Goal: Task Accomplishment & Management: Manage account settings

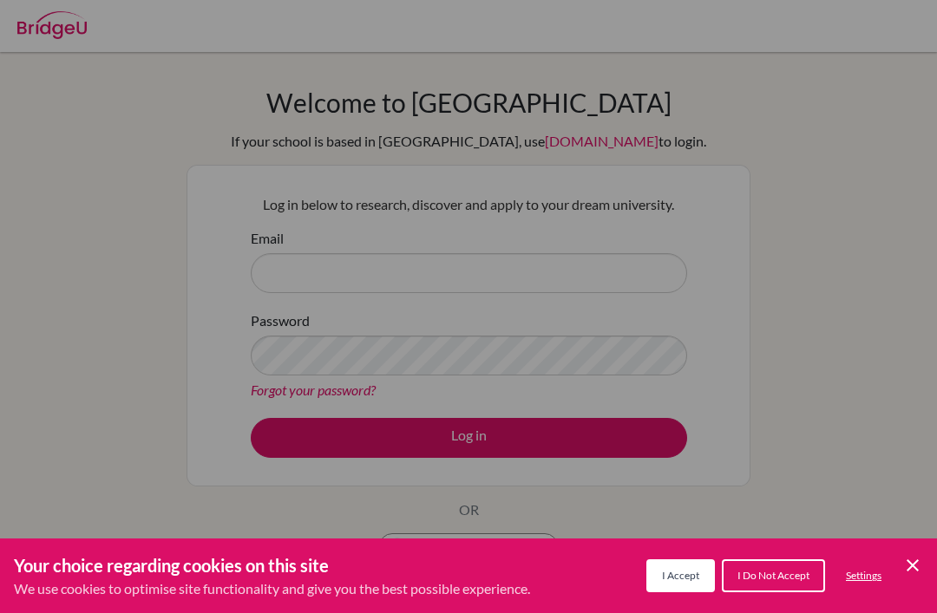
click at [921, 563] on icon "Cookie Control Close Icon" at bounding box center [912, 565] width 21 height 21
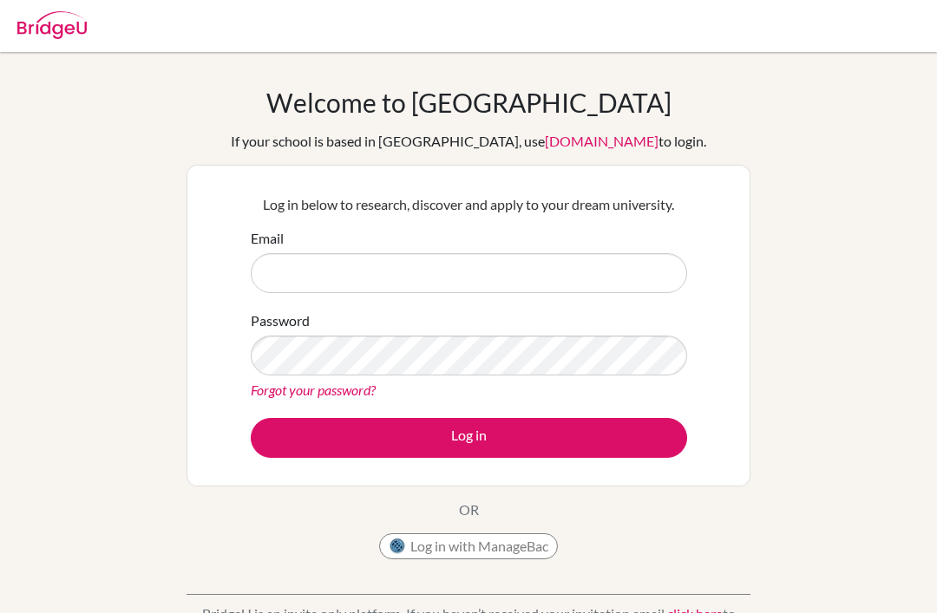
scroll to position [2, 0]
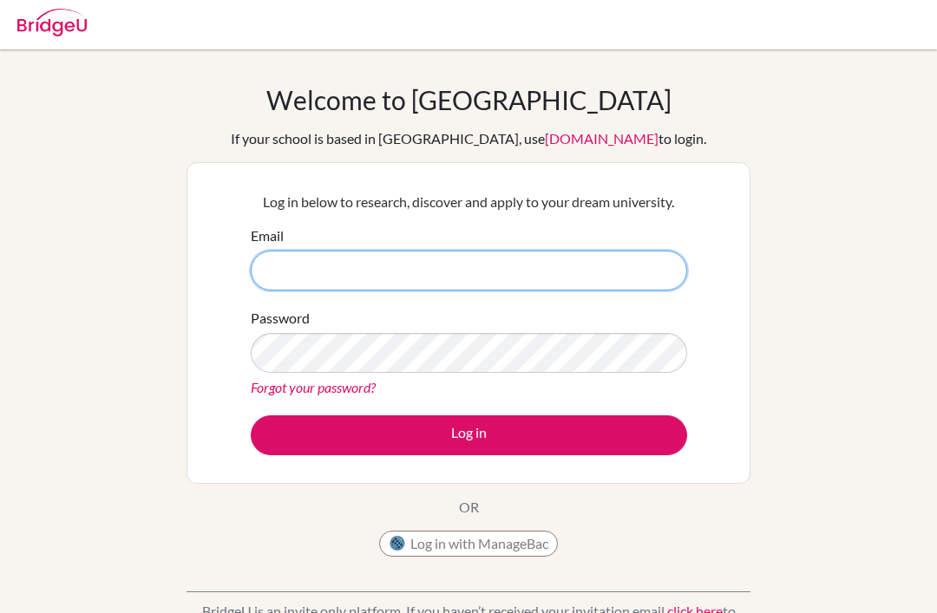
click at [547, 259] on input "Email" at bounding box center [469, 272] width 436 height 40
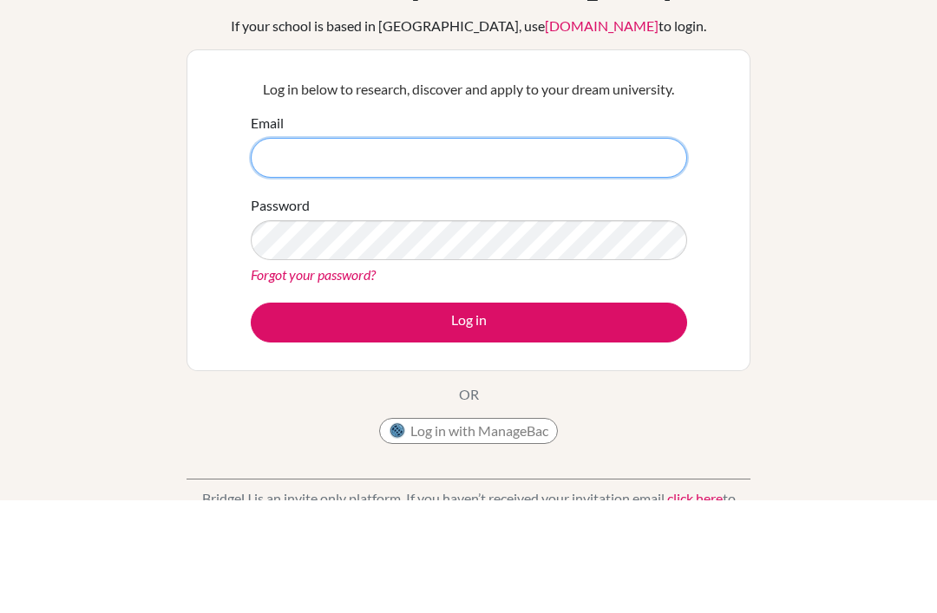
type input "h"
type input "[EMAIL_ADDRESS][DOMAIN_NAME]"
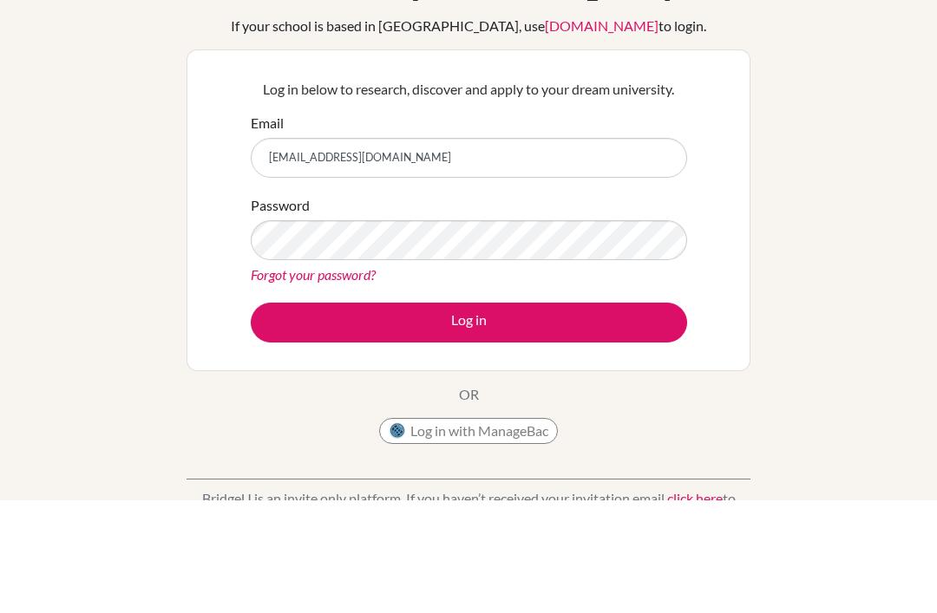
scroll to position [115, 0]
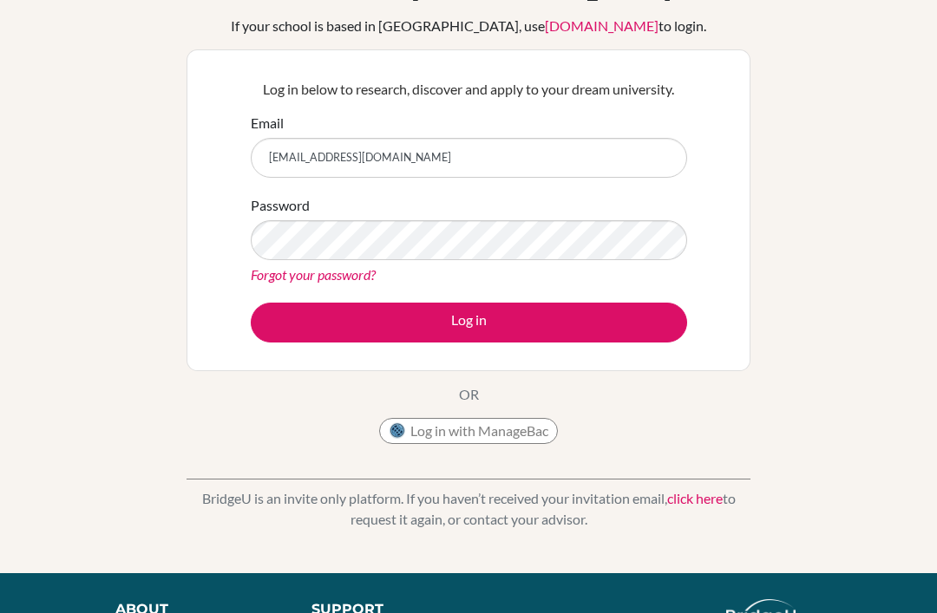
click at [261, 281] on link "Forgot your password?" at bounding box center [313, 274] width 125 height 16
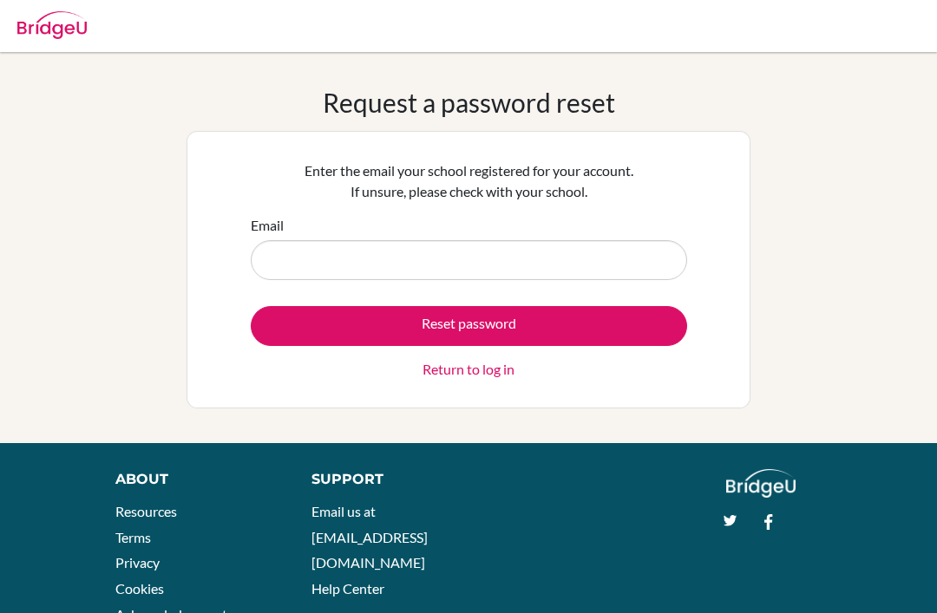
click at [662, 259] on input "Email" at bounding box center [469, 260] width 436 height 40
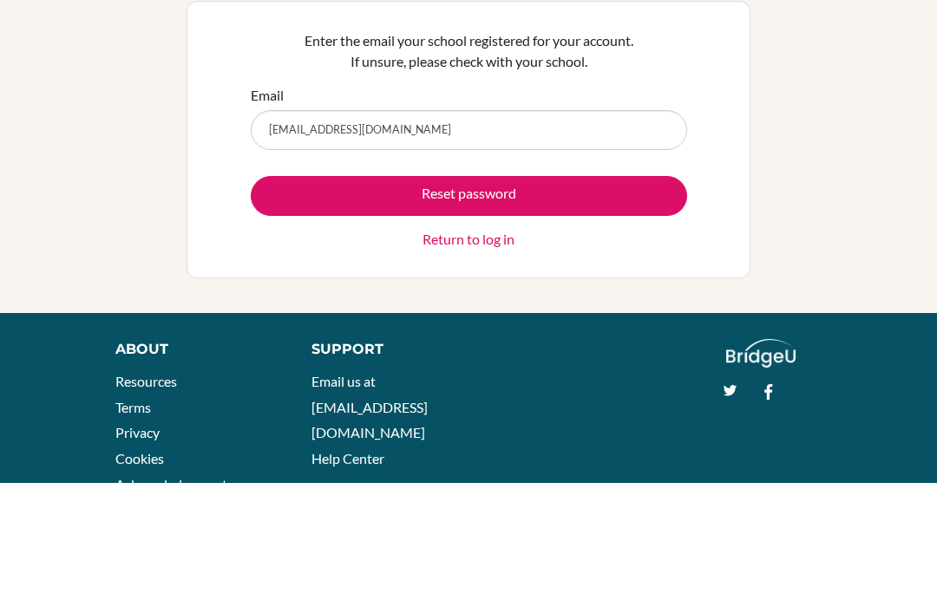
type input "[EMAIL_ADDRESS][DOMAIN_NAME]"
click at [468, 306] on button "Reset password" at bounding box center [469, 326] width 436 height 40
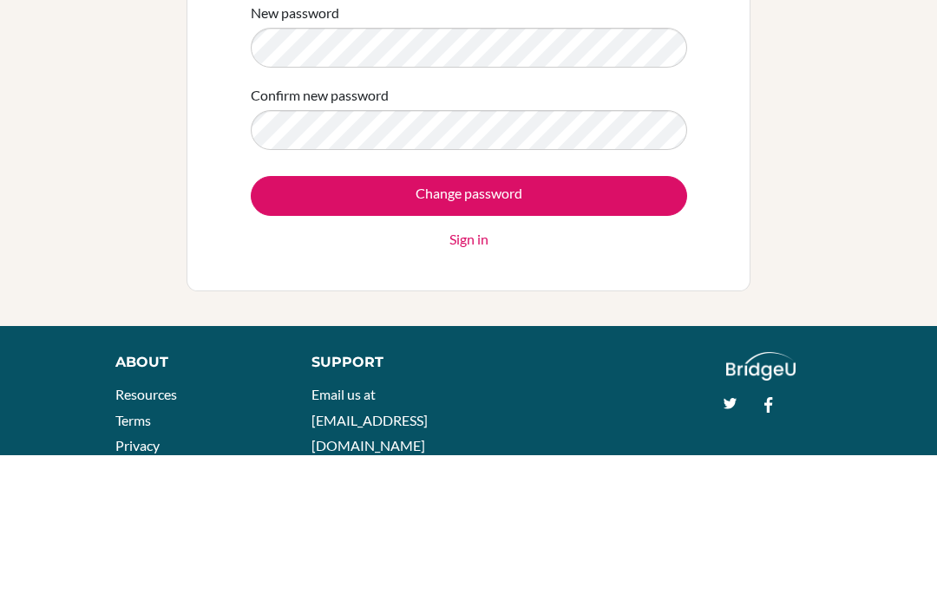
click at [607, 334] on input "Change password" at bounding box center [469, 354] width 436 height 40
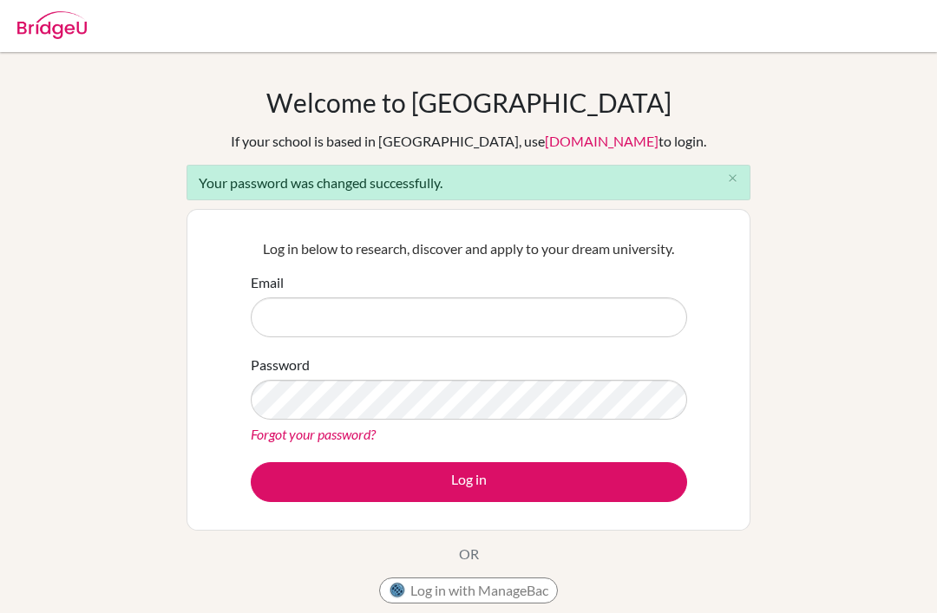
click at [604, 312] on input "Email" at bounding box center [469, 318] width 436 height 40
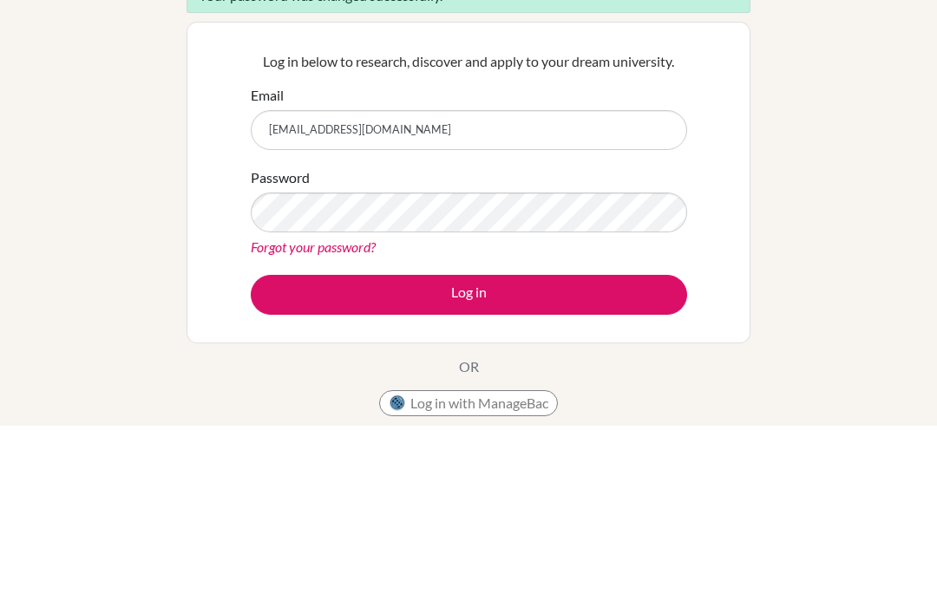
type input "[EMAIL_ADDRESS][DOMAIN_NAME]"
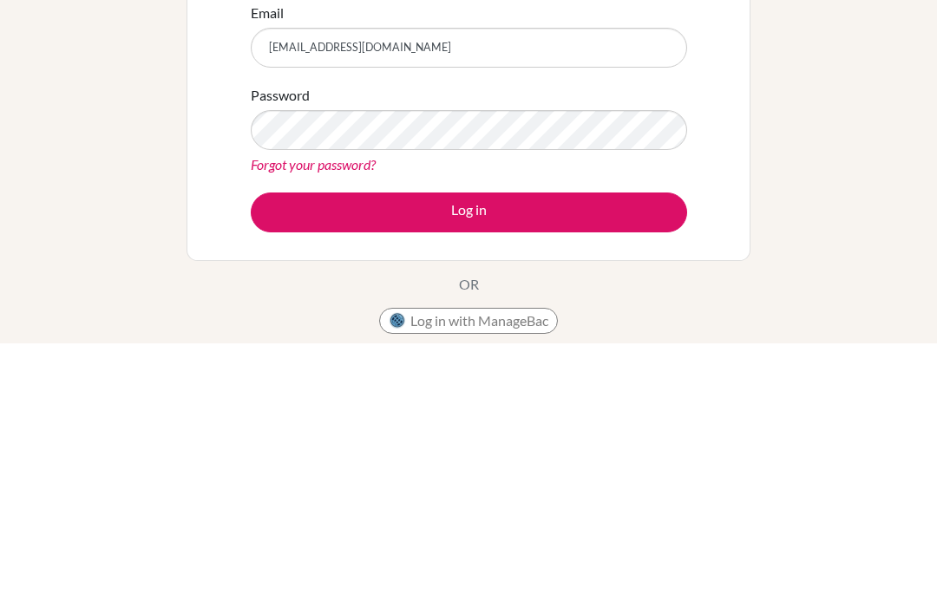
click at [516, 462] on button "Log in" at bounding box center [469, 482] width 436 height 40
